Goal: Go to known website: Access a specific website the user already knows

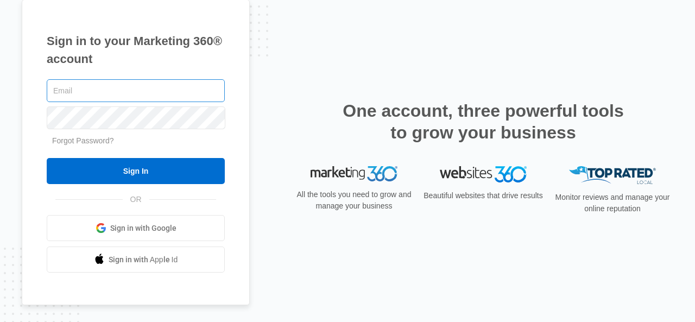
type input "[PERSON_NAME][EMAIL_ADDRESS][DOMAIN_NAME]"
click at [129, 96] on input "[PERSON_NAME][EMAIL_ADDRESS][DOMAIN_NAME]" at bounding box center [136, 90] width 178 height 23
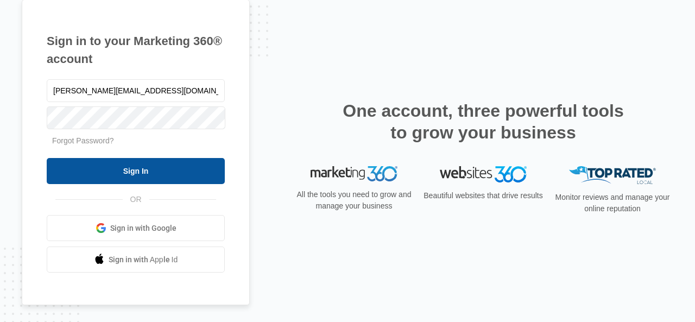
click at [85, 175] on input "Sign In" at bounding box center [136, 171] width 178 height 26
